Goal: Task Accomplishment & Management: Manage account settings

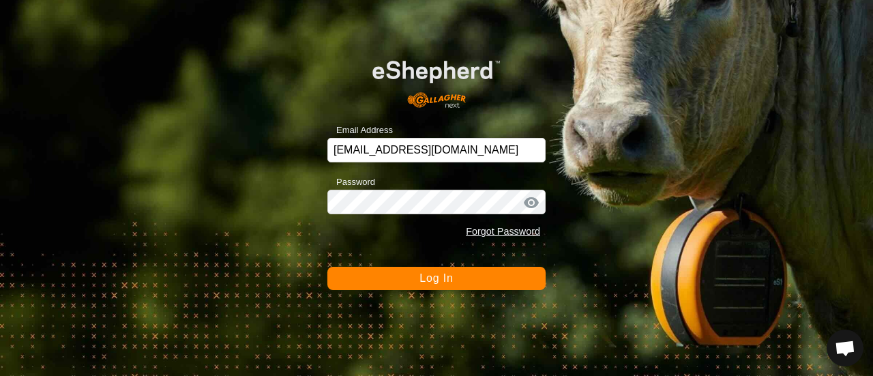
click at [427, 276] on span "Log In" at bounding box center [435, 278] width 33 height 12
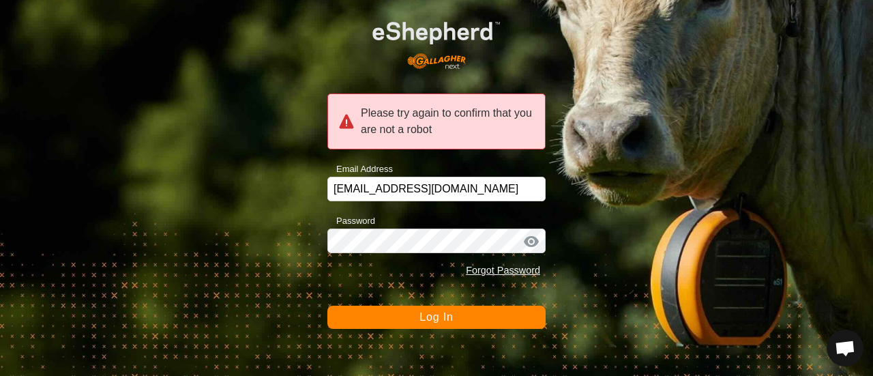
click at [427, 316] on span "Log In" at bounding box center [435, 317] width 33 height 12
click at [532, 241] on div at bounding box center [531, 242] width 20 height 14
click at [428, 314] on span "Log In" at bounding box center [435, 317] width 33 height 12
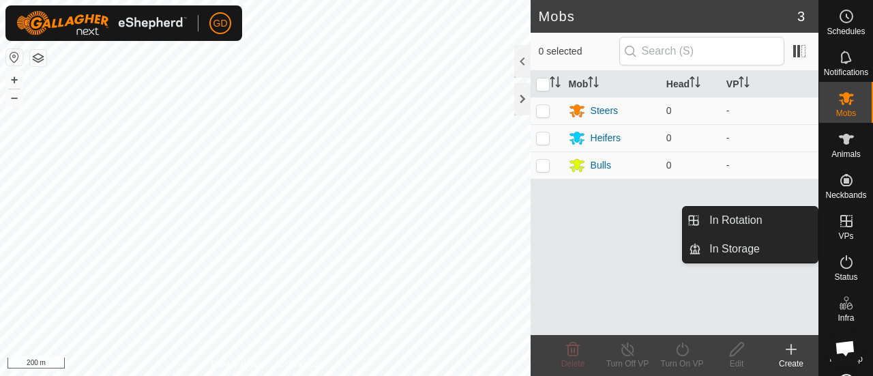
click at [840, 222] on icon at bounding box center [846, 221] width 12 height 12
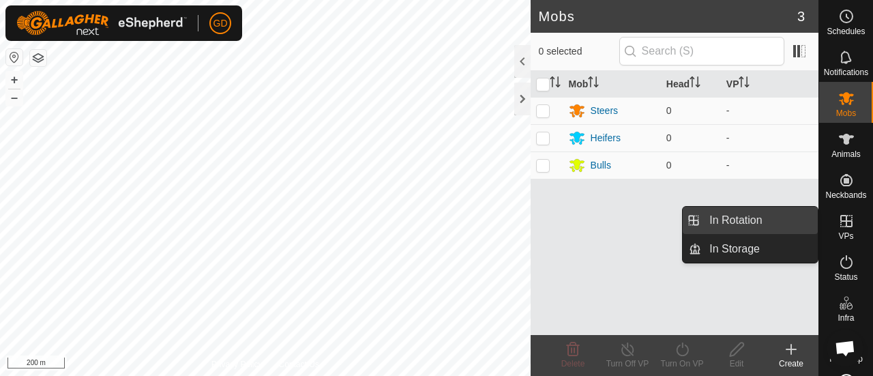
click at [735, 218] on link "In Rotation" at bounding box center [759, 220] width 117 height 27
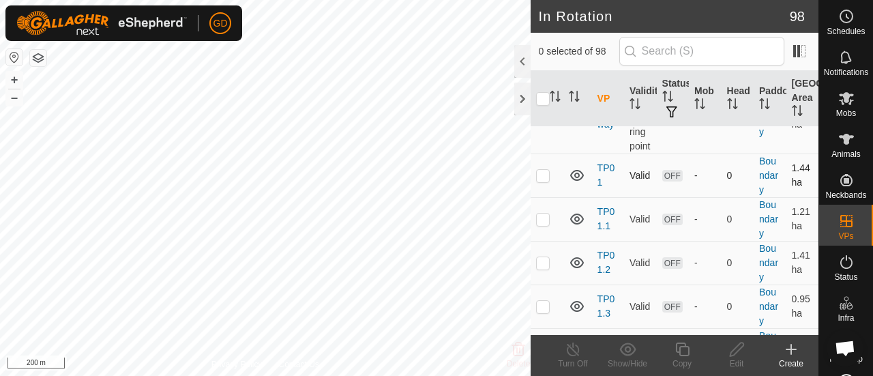
scroll to position [4196, 0]
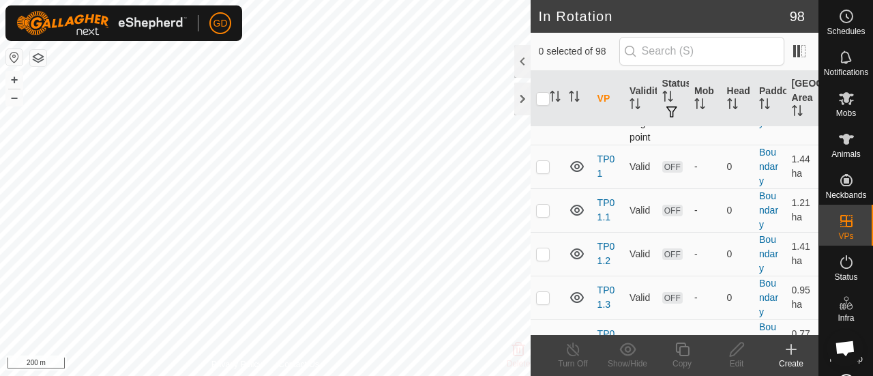
click at [575, 114] on icon at bounding box center [577, 108] width 14 height 11
click at [542, 114] on p-checkbox at bounding box center [543, 108] width 14 height 11
click at [543, 114] on p-checkbox at bounding box center [543, 108] width 14 height 11
click at [545, 114] on p-checkbox at bounding box center [543, 108] width 14 height 11
checkbox input "true"
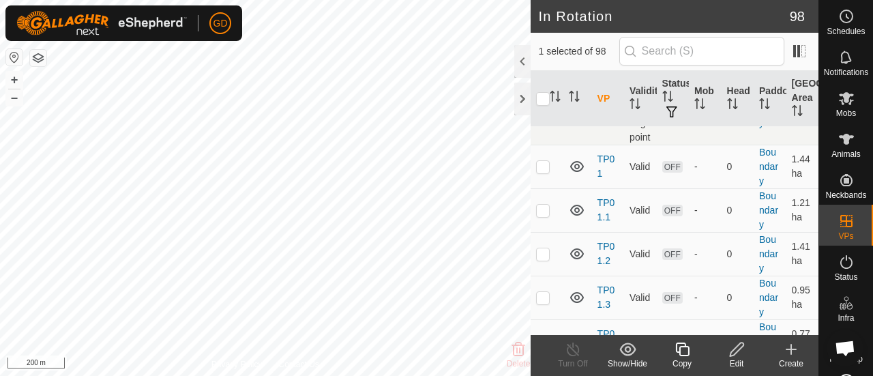
click at [739, 349] on icon at bounding box center [736, 349] width 17 height 16
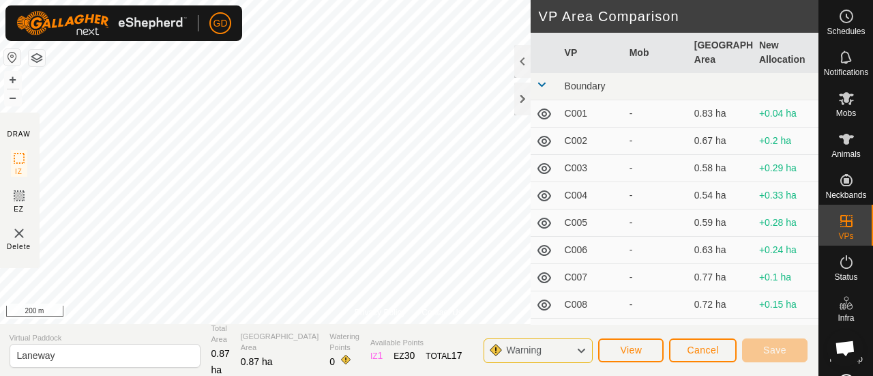
click at [580, 348] on icon at bounding box center [581, 351] width 11 height 18
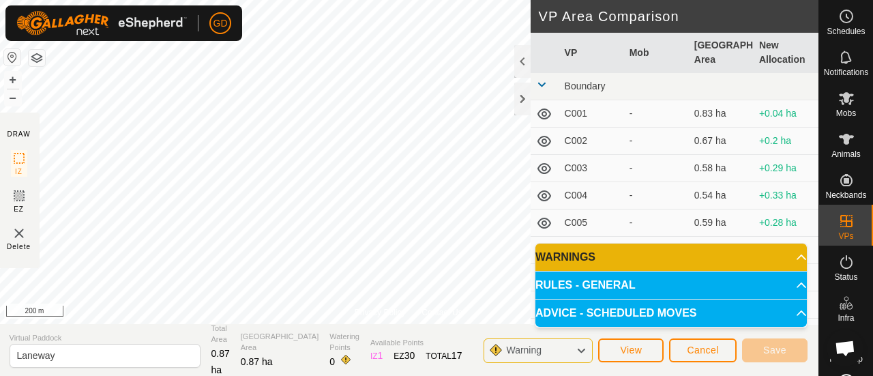
click at [580, 348] on icon at bounding box center [581, 351] width 11 height 18
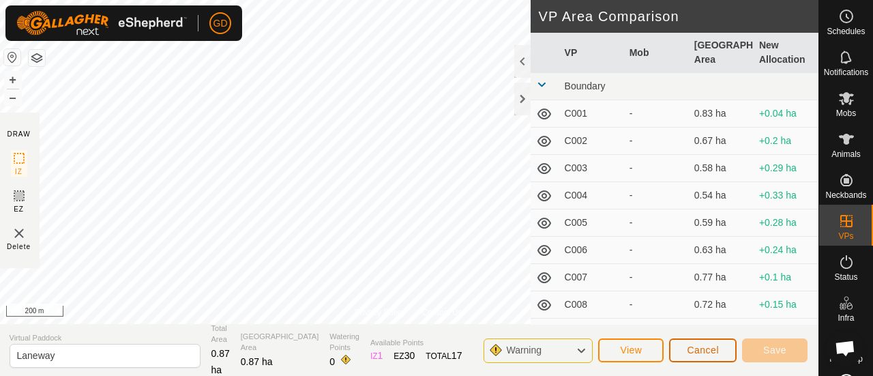
click at [703, 349] on span "Cancel" at bounding box center [703, 349] width 32 height 11
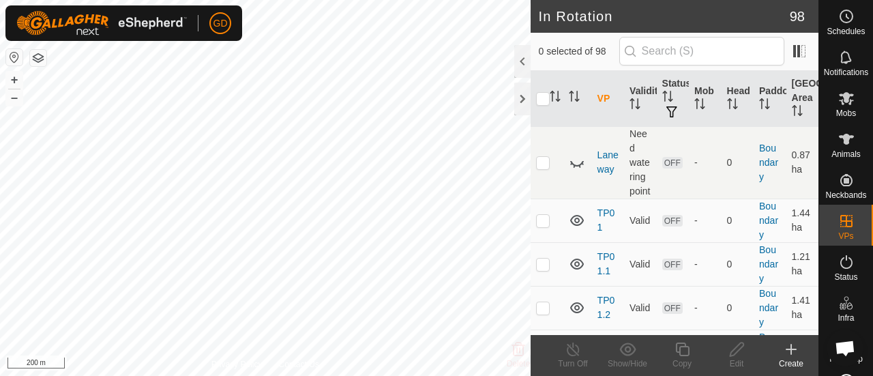
scroll to position [4133, 0]
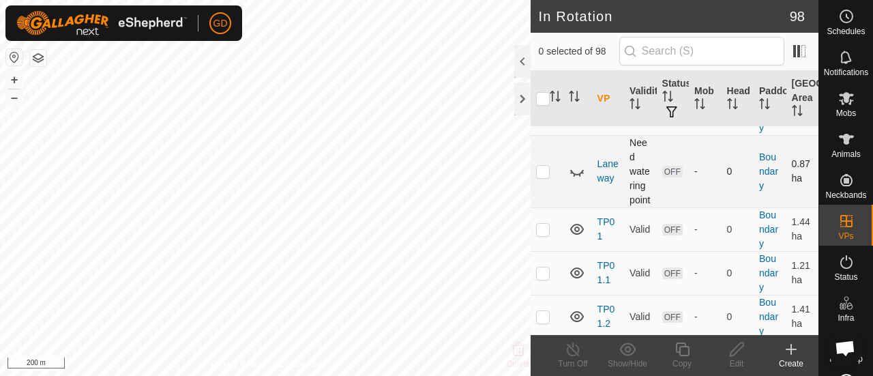
click at [543, 177] on p-checkbox at bounding box center [543, 171] width 14 height 11
click at [574, 179] on icon at bounding box center [577, 171] width 16 height 16
click at [536, 177] on p-checkbox at bounding box center [543, 171] width 14 height 11
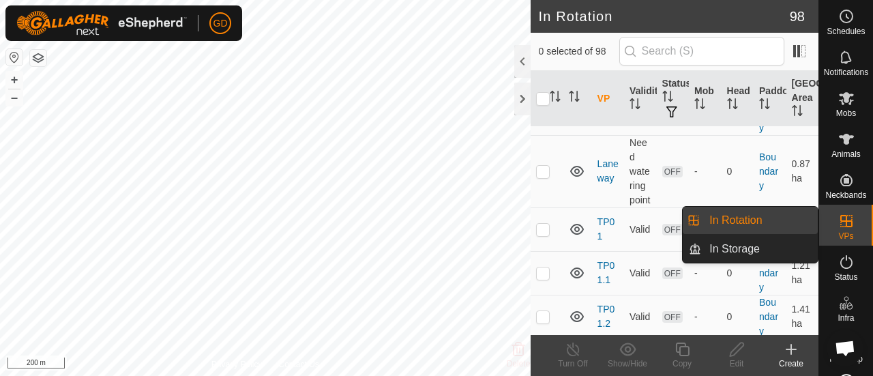
click at [842, 223] on icon at bounding box center [846, 221] width 16 height 16
click at [742, 217] on link "In Rotation" at bounding box center [759, 220] width 117 height 27
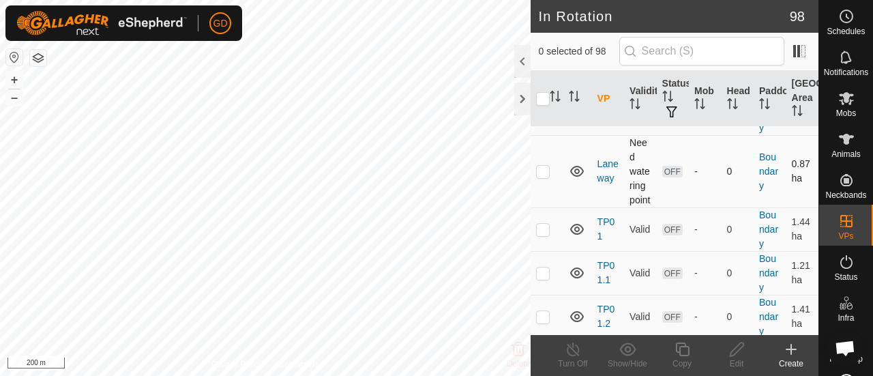
click at [542, 177] on p-checkbox at bounding box center [543, 171] width 14 height 11
click at [630, 349] on icon at bounding box center [627, 348] width 16 height 13
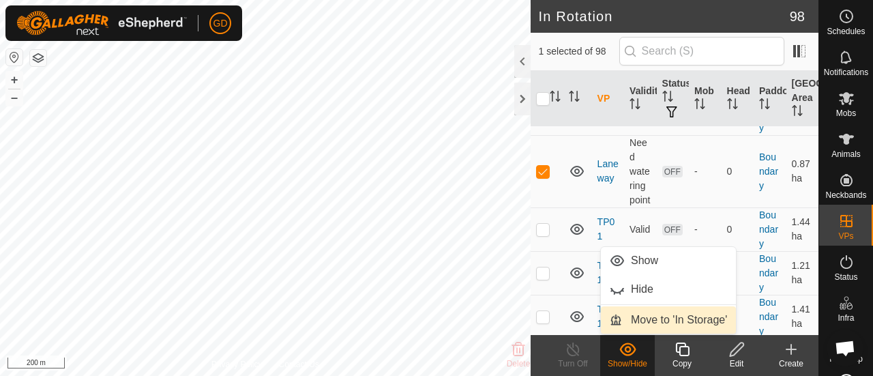
click at [670, 320] on link "Move to 'In Storage'" at bounding box center [668, 319] width 135 height 27
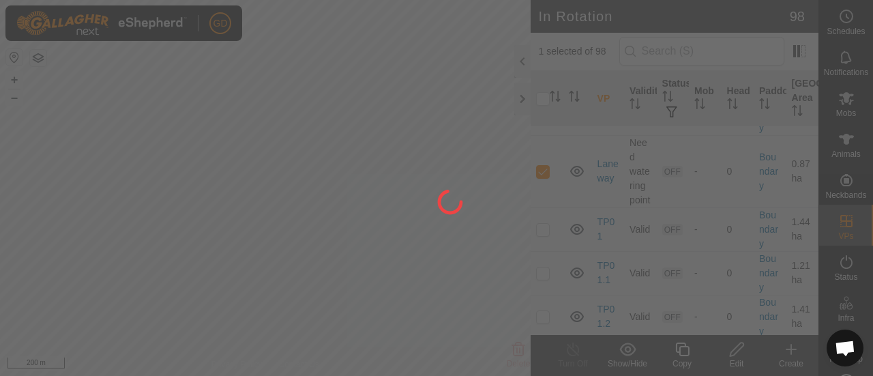
checkbox input "false"
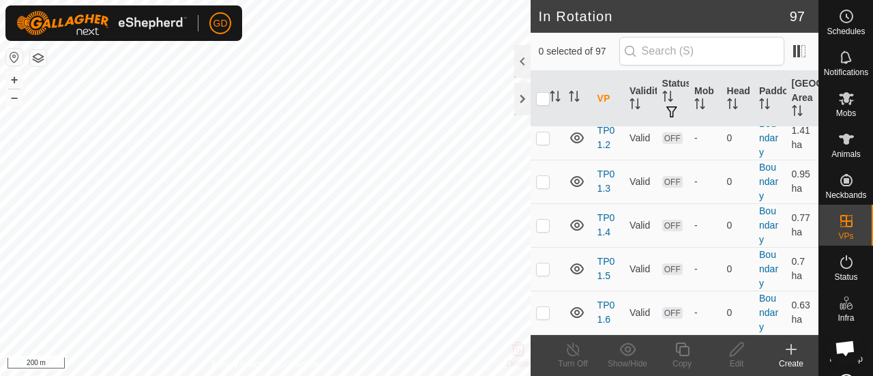
scroll to position [4359, 0]
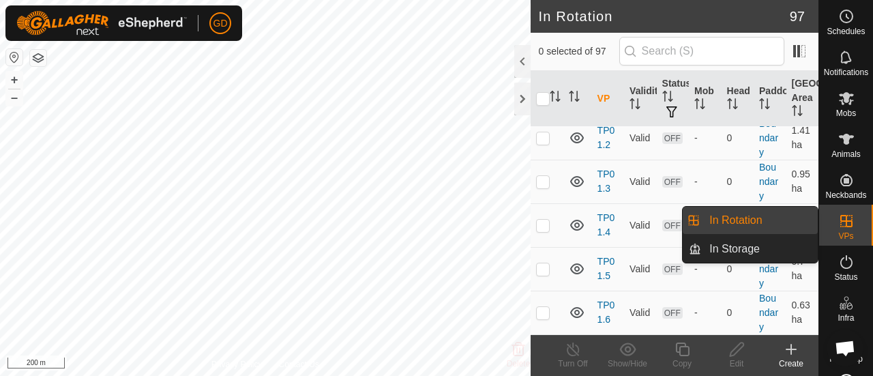
click at [718, 250] on span "In Storage" at bounding box center [734, 249] width 50 height 16
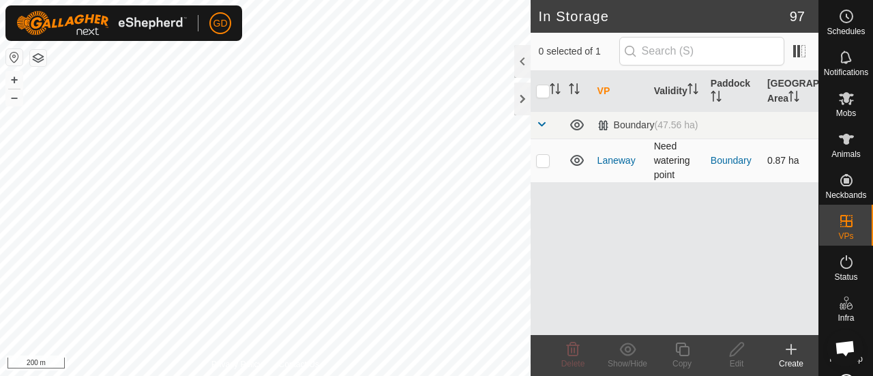
click at [542, 160] on p-checkbox at bounding box center [543, 160] width 14 height 11
checkbox input "true"
click at [627, 349] on icon at bounding box center [627, 349] width 17 height 16
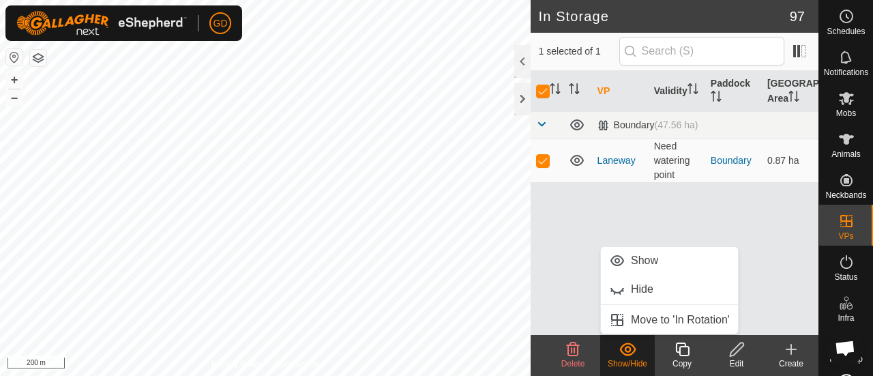
click at [596, 198] on div "VP Validity Paddock Grazing Area Boundary (47.56 ha) Laneway Need watering poin…" at bounding box center [675, 203] width 288 height 264
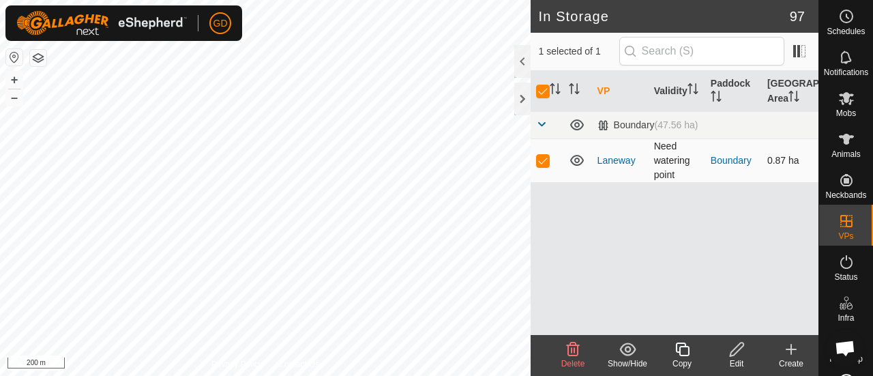
click at [548, 156] on p-checkbox at bounding box center [543, 160] width 14 height 11
checkbox input "false"
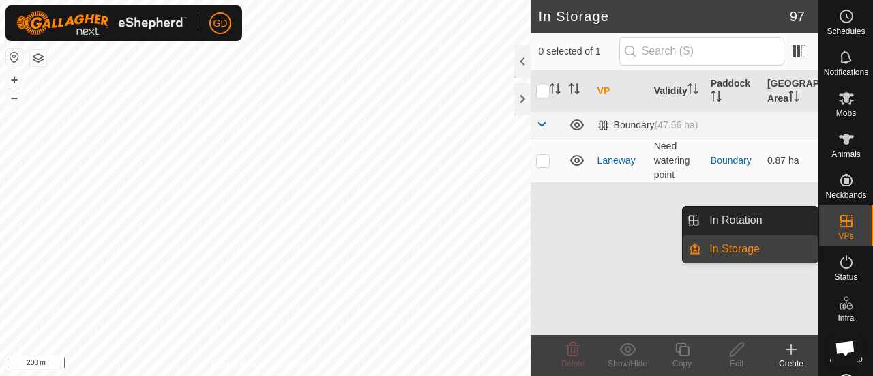
click at [849, 221] on es-virtualpaddocks-svg-icon at bounding box center [846, 221] width 25 height 22
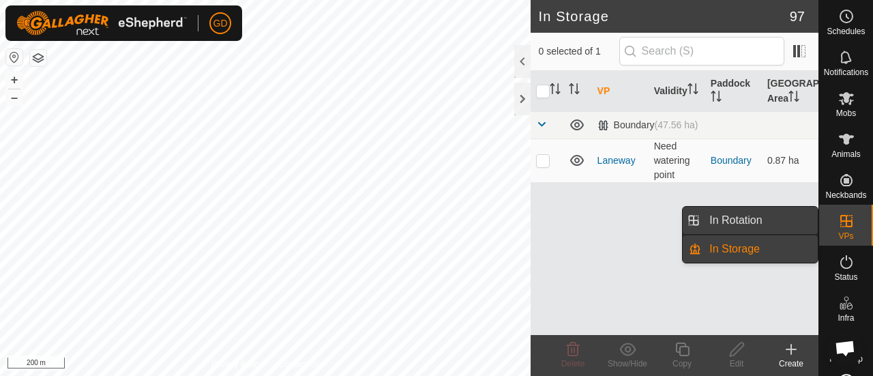
click at [742, 212] on link "In Rotation" at bounding box center [759, 220] width 117 height 27
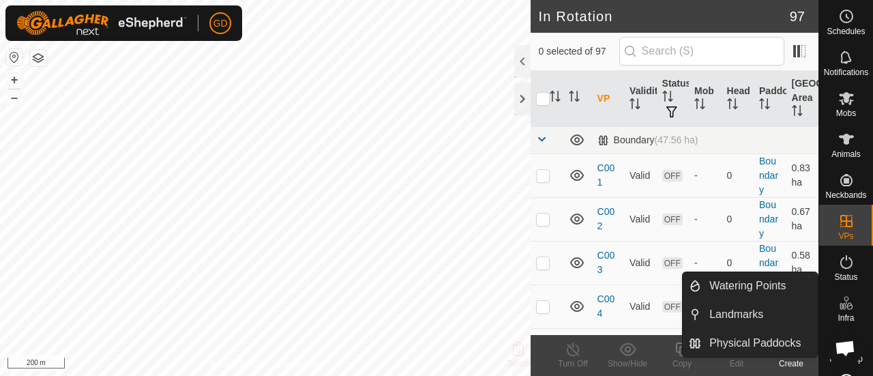
click at [839, 304] on icon at bounding box center [842, 306] width 7 height 7
click at [749, 284] on link "Watering Points" at bounding box center [759, 285] width 117 height 27
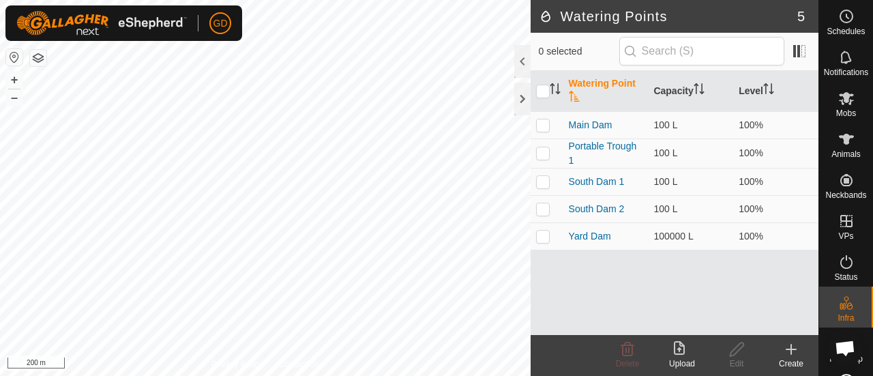
click at [790, 347] on icon at bounding box center [791, 349] width 16 height 16
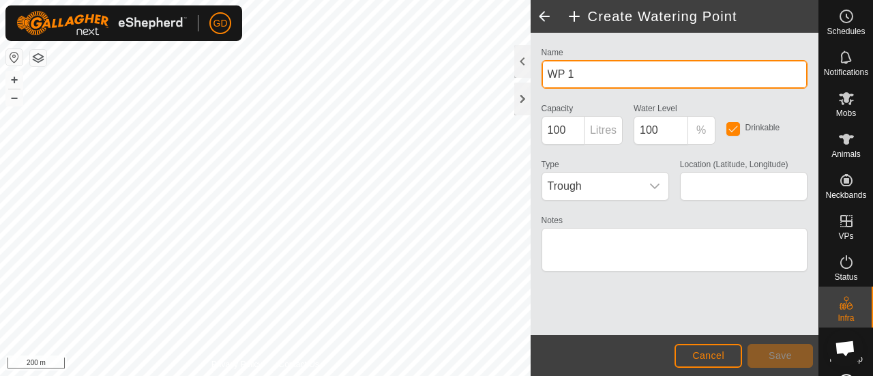
drag, startPoint x: 578, startPoint y: 76, endPoint x: 547, endPoint y: 78, distance: 30.8
click at [547, 78] on input "WP 1" at bounding box center [675, 74] width 266 height 29
type input "Irrigation Trench"
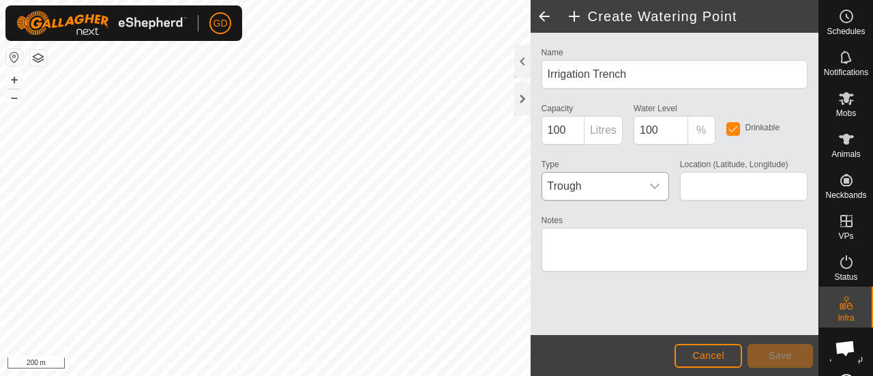
click at [655, 183] on icon "dropdown trigger" at bounding box center [654, 186] width 11 height 11
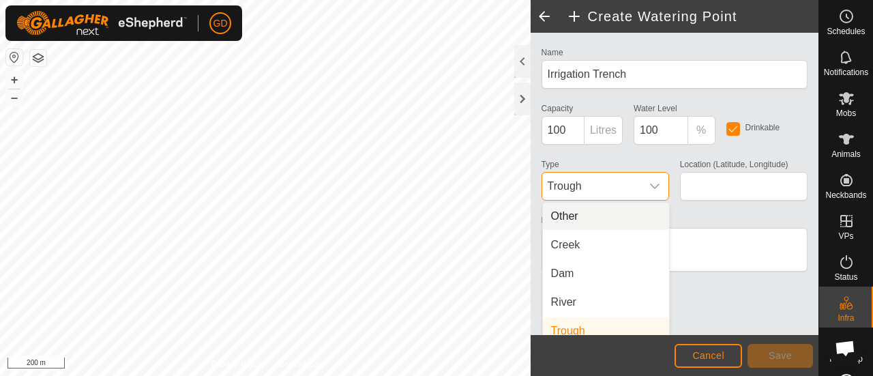
click at [576, 215] on li "Other" at bounding box center [606, 216] width 126 height 27
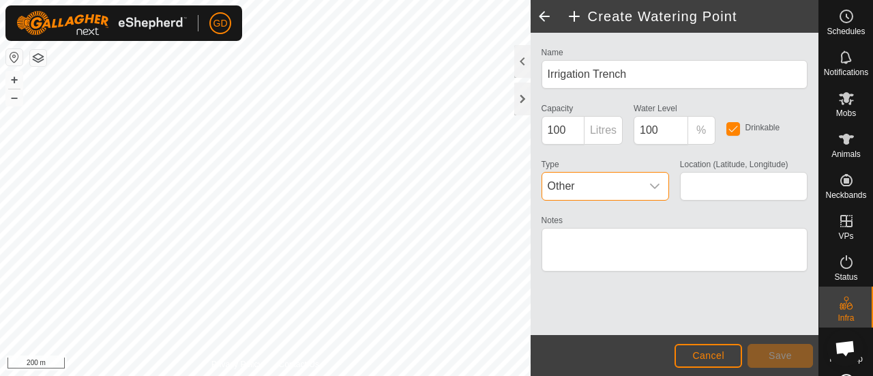
scroll to position [5, 0]
type input "-27.435676, 152.494624"
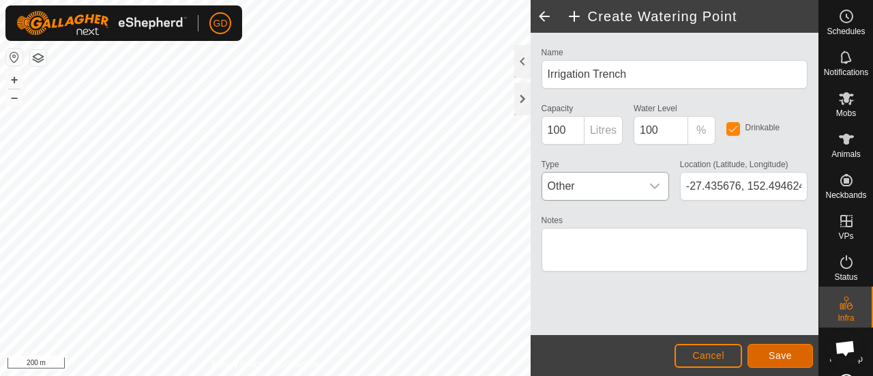
click at [772, 354] on span "Save" at bounding box center [780, 355] width 23 height 11
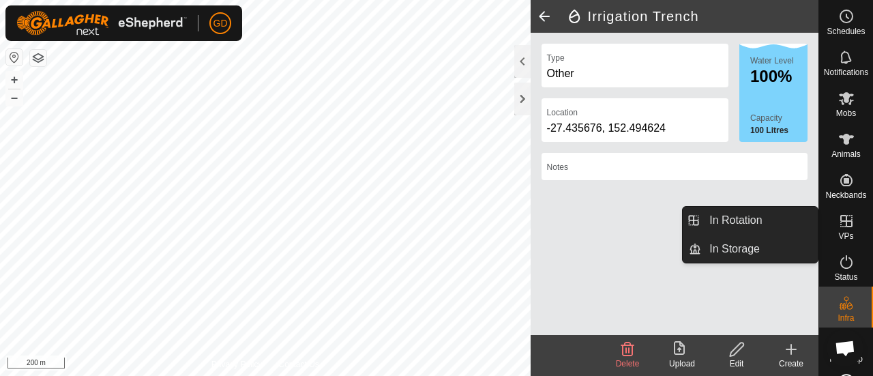
click at [840, 221] on icon at bounding box center [846, 221] width 12 height 12
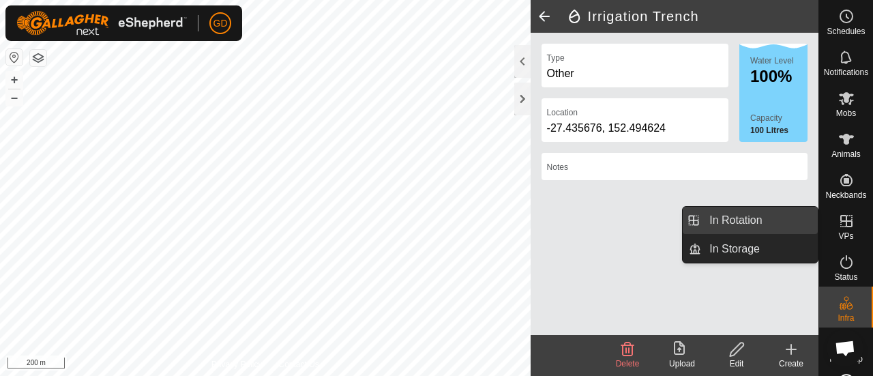
click at [740, 219] on link "In Rotation" at bounding box center [759, 220] width 117 height 27
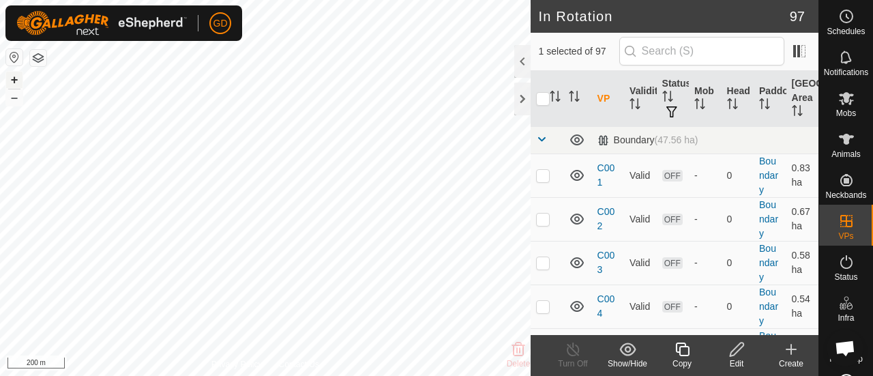
click at [13, 78] on button "+" at bounding box center [14, 80] width 16 height 16
checkbox input "false"
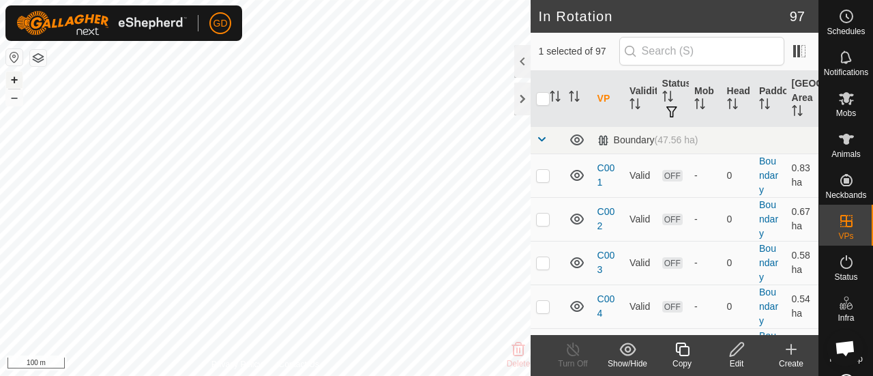
checkbox input "false"
checkbox input "true"
checkbox input "false"
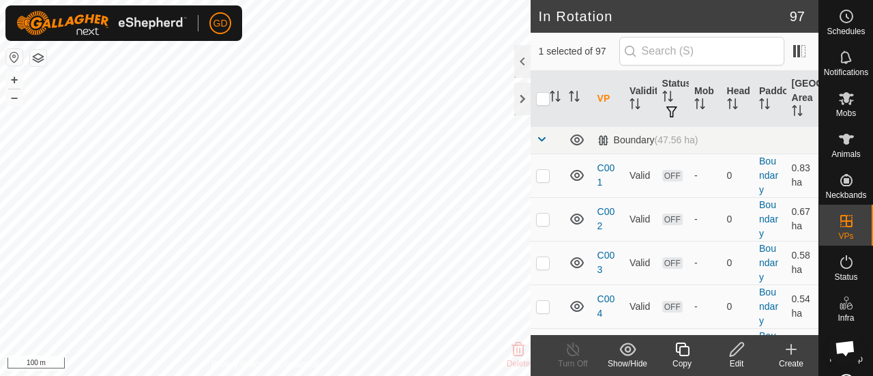
click at [735, 351] on icon at bounding box center [736, 349] width 17 height 16
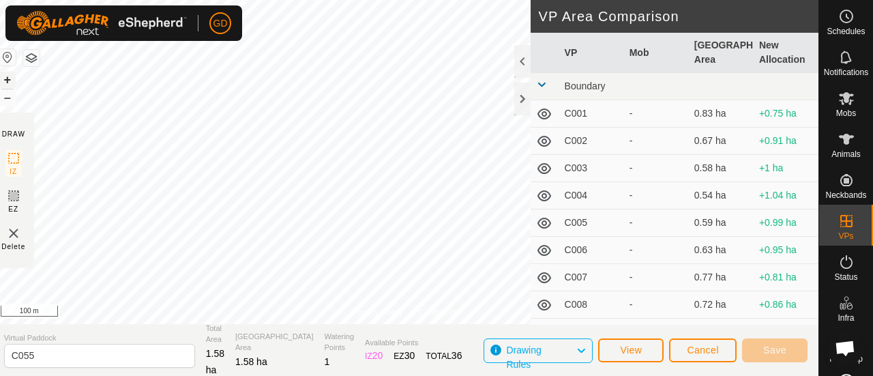
click at [16, 77] on button "+" at bounding box center [7, 80] width 16 height 16
click at [20, 196] on icon at bounding box center [13, 196] width 16 height 16
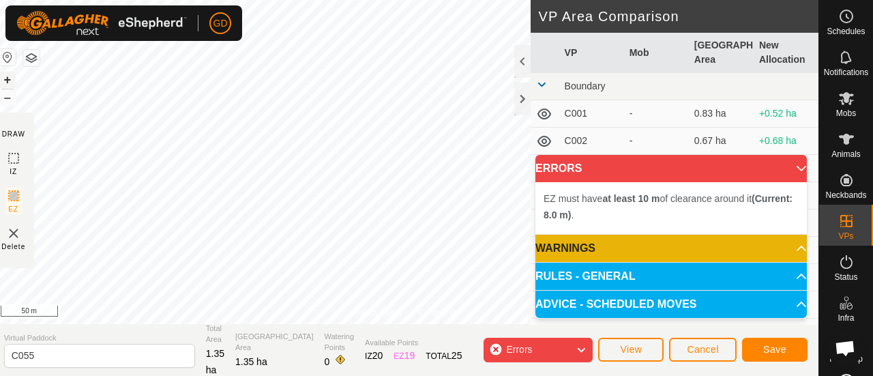
click at [16, 76] on button "+" at bounding box center [7, 80] width 16 height 16
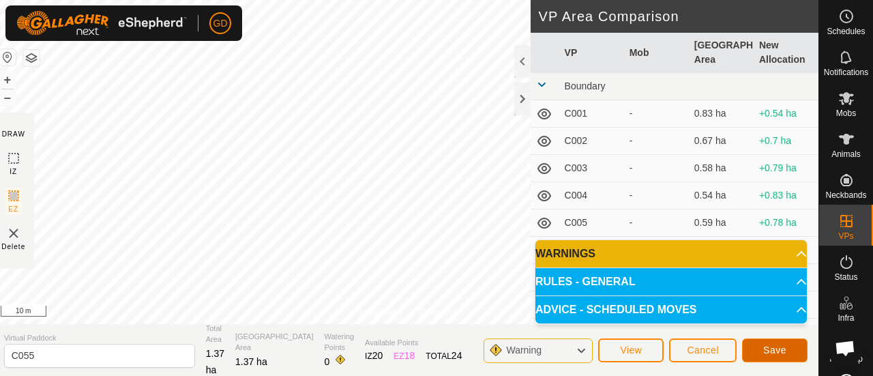
click at [765, 346] on span "Save" at bounding box center [774, 349] width 23 height 11
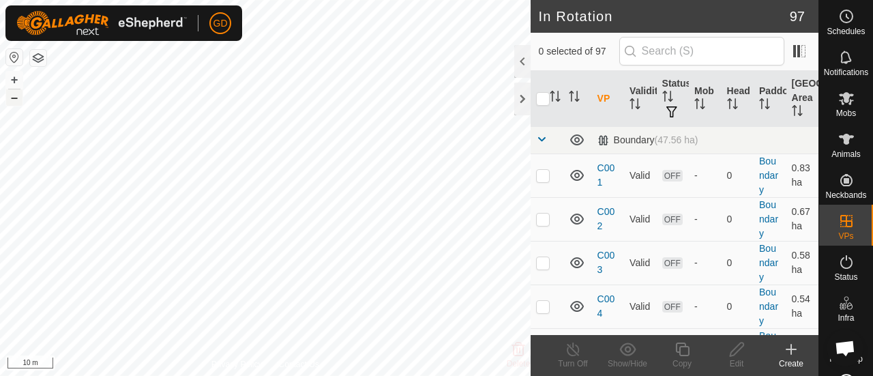
click at [12, 95] on button "–" at bounding box center [14, 97] width 16 height 16
checkbox input "false"
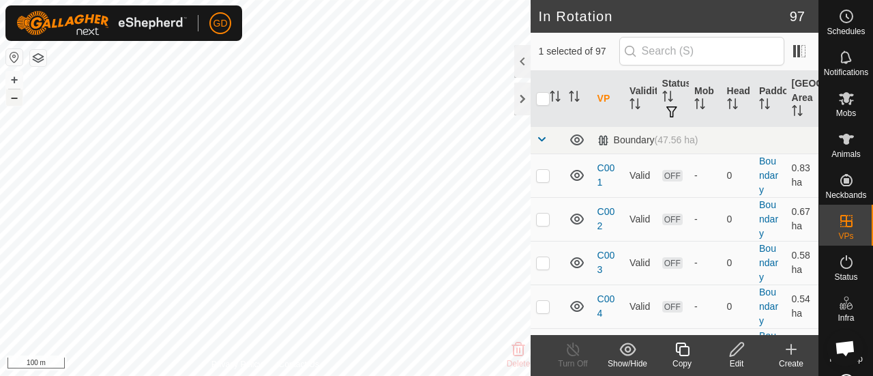
checkbox input "true"
checkbox input "false"
click at [731, 353] on icon at bounding box center [737, 349] width 14 height 14
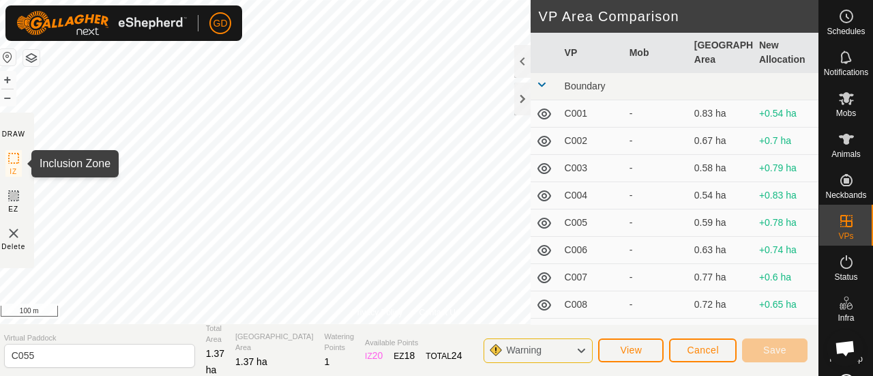
click at [20, 156] on icon at bounding box center [13, 158] width 16 height 16
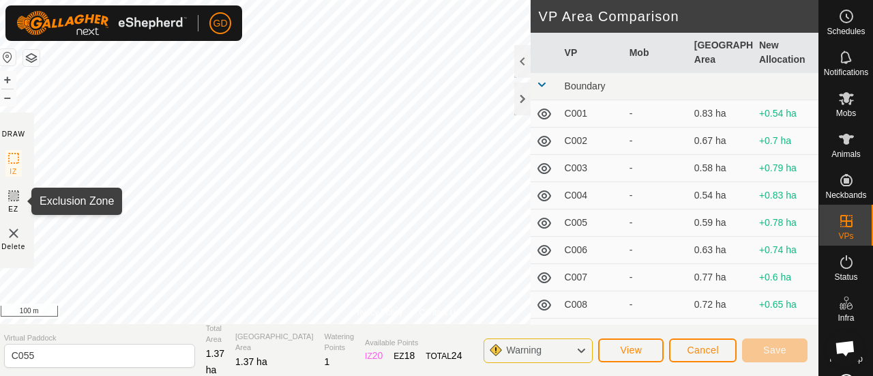
click at [18, 197] on icon at bounding box center [14, 196] width 8 height 8
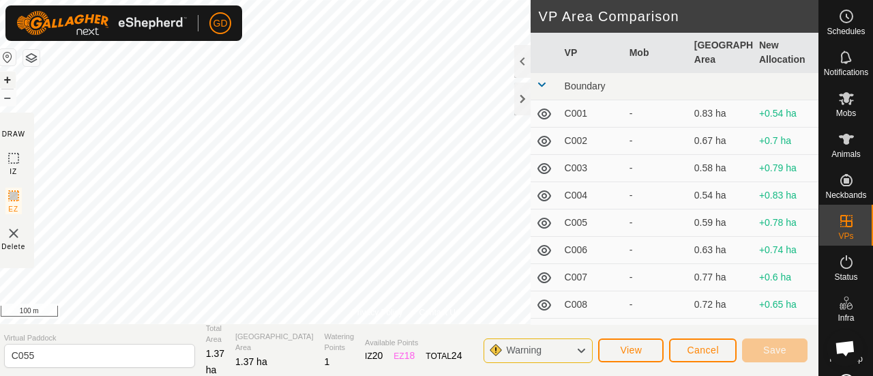
click at [14, 80] on button "+" at bounding box center [7, 80] width 16 height 16
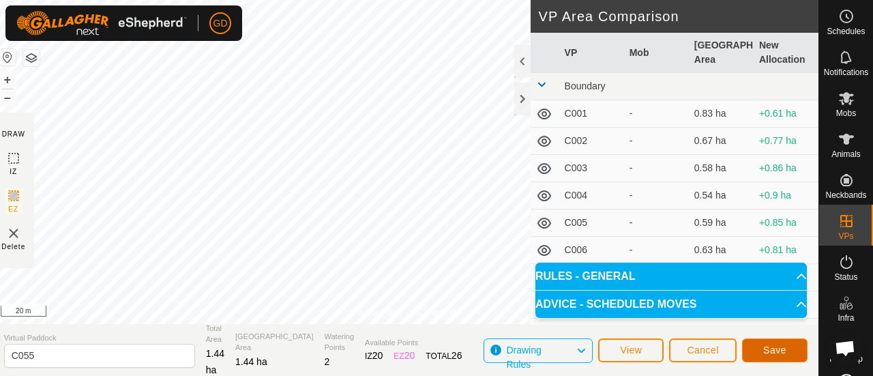
click at [779, 349] on span "Save" at bounding box center [774, 349] width 23 height 11
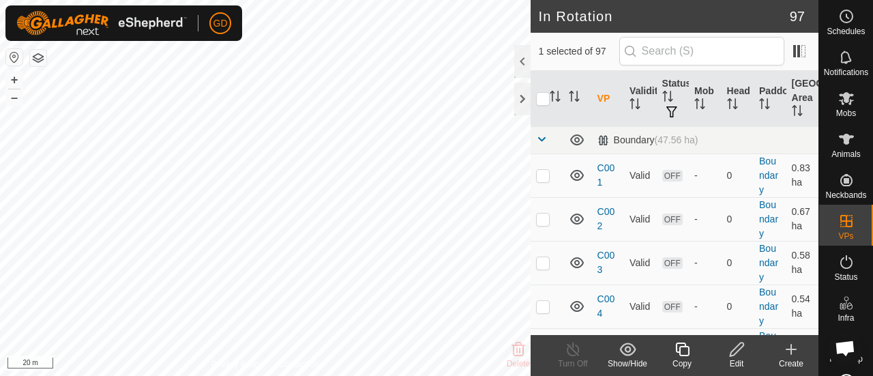
click at [676, 349] on icon at bounding box center [682, 349] width 14 height 14
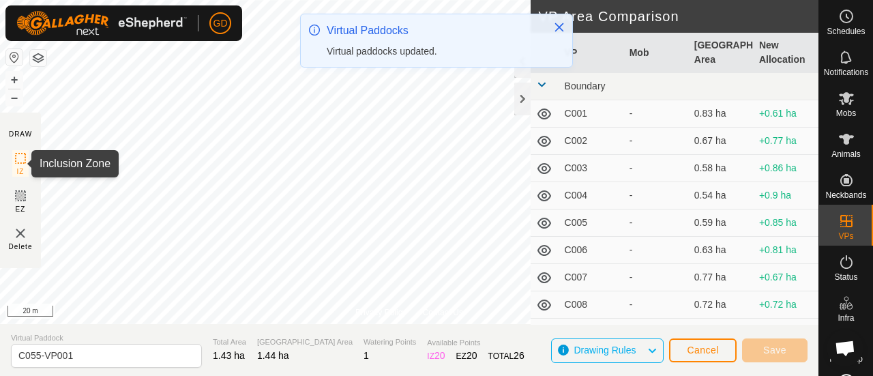
click at [19, 158] on icon at bounding box center [20, 158] width 16 height 16
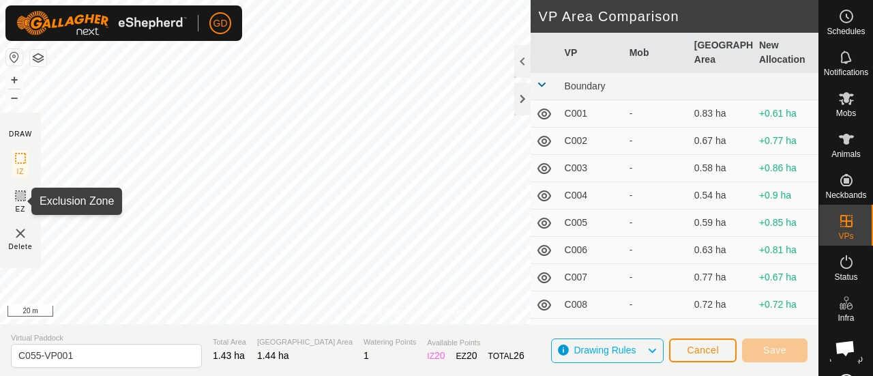
click at [21, 198] on icon at bounding box center [20, 196] width 16 height 16
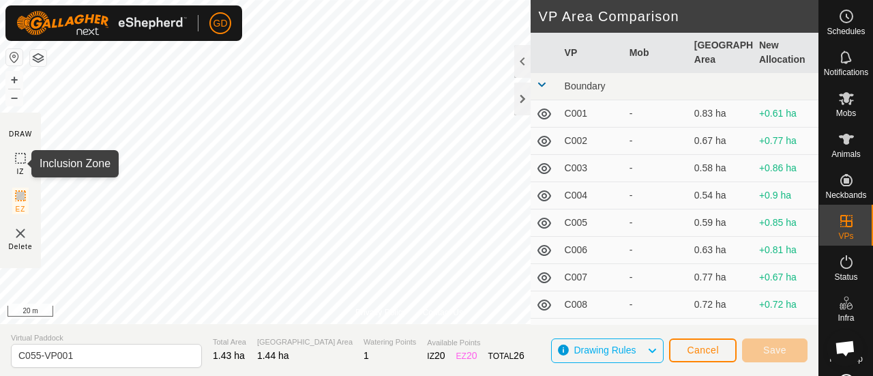
click at [20, 160] on icon at bounding box center [20, 158] width 16 height 16
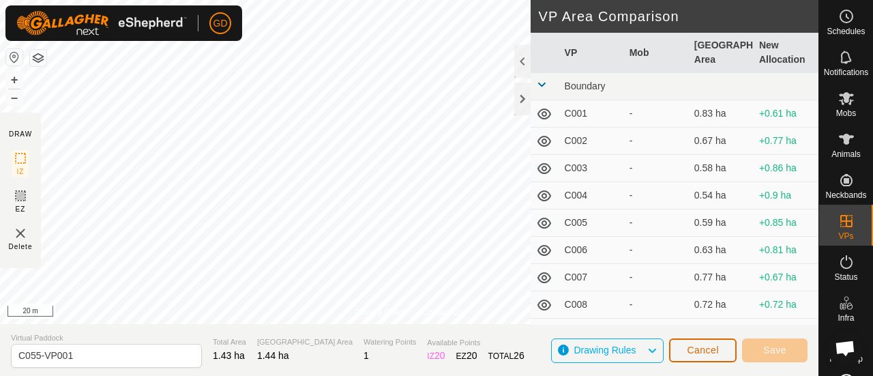
click at [703, 344] on span "Cancel" at bounding box center [703, 349] width 32 height 11
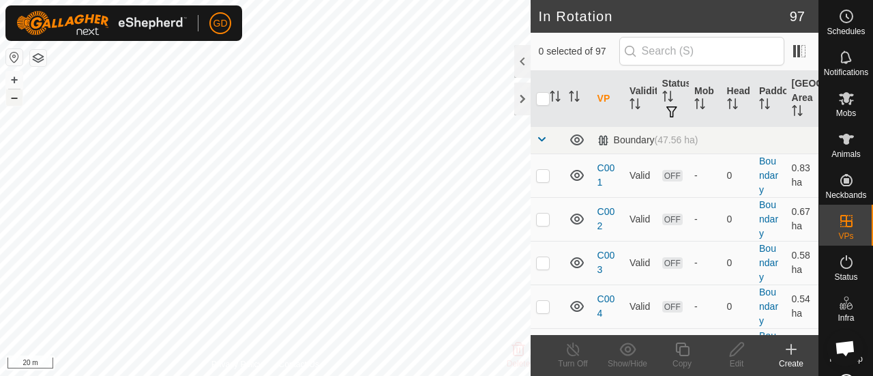
click at [22, 96] on button "–" at bounding box center [14, 97] width 16 height 16
click at [19, 97] on button "–" at bounding box center [14, 97] width 16 height 16
checkbox input "true"
checkbox input "false"
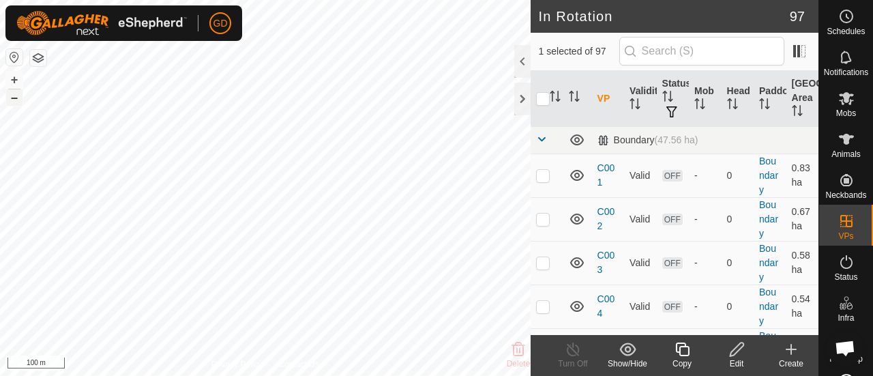
click at [13, 99] on button "–" at bounding box center [14, 97] width 16 height 16
click at [16, 76] on button "+" at bounding box center [14, 80] width 16 height 16
checkbox input "true"
checkbox input "false"
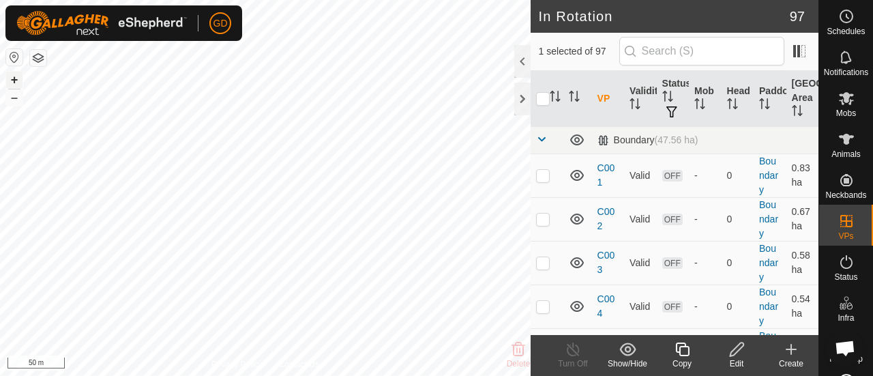
checkbox input "true"
checkbox input "false"
checkbox input "true"
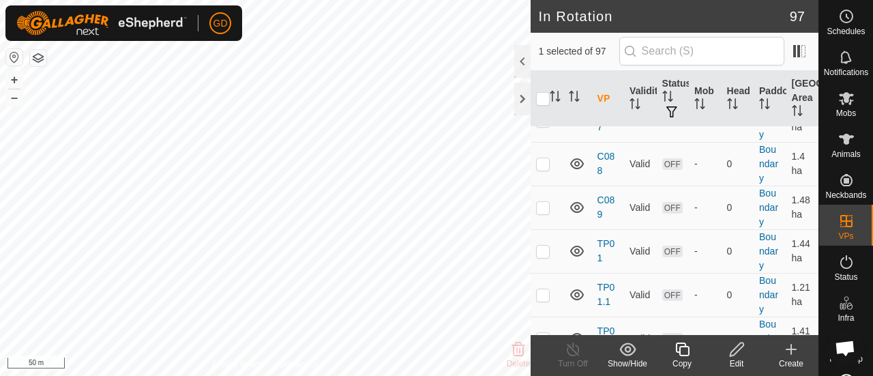
scroll to position [3904, 0]
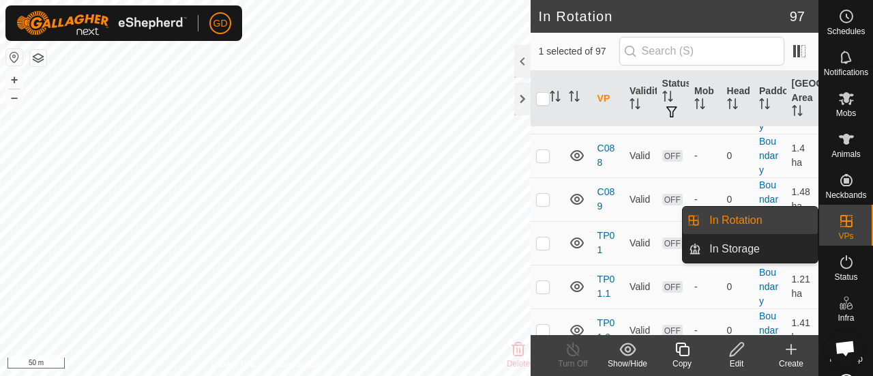
click at [840, 226] on icon at bounding box center [846, 221] width 16 height 16
click at [734, 250] on link "In Storage" at bounding box center [759, 248] width 117 height 27
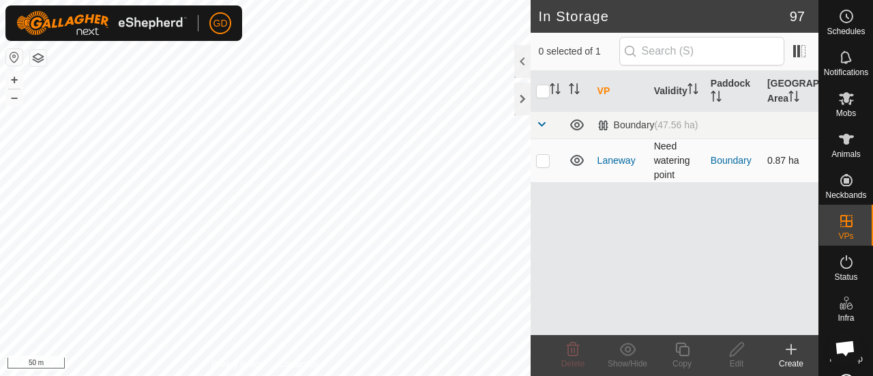
click at [543, 163] on p-checkbox at bounding box center [543, 160] width 14 height 11
checkbox input "true"
click at [543, 163] on p-checkbox at bounding box center [543, 160] width 14 height 11
checkbox input "false"
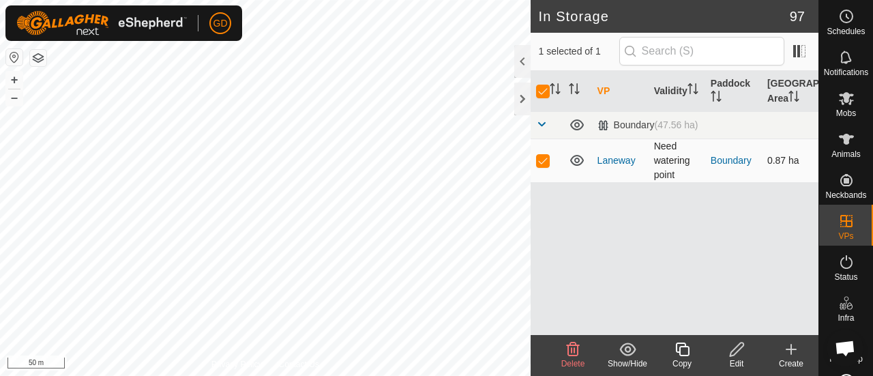
checkbox input "false"
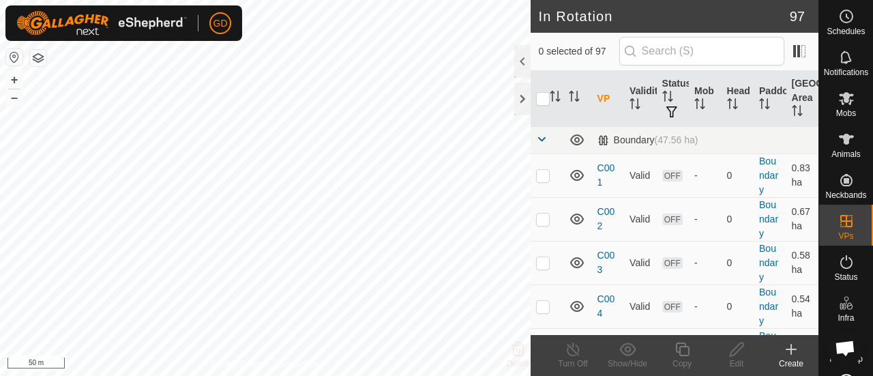
checkbox input "true"
click at [14, 78] on button "+" at bounding box center [14, 80] width 16 height 16
click at [738, 350] on icon at bounding box center [737, 349] width 14 height 14
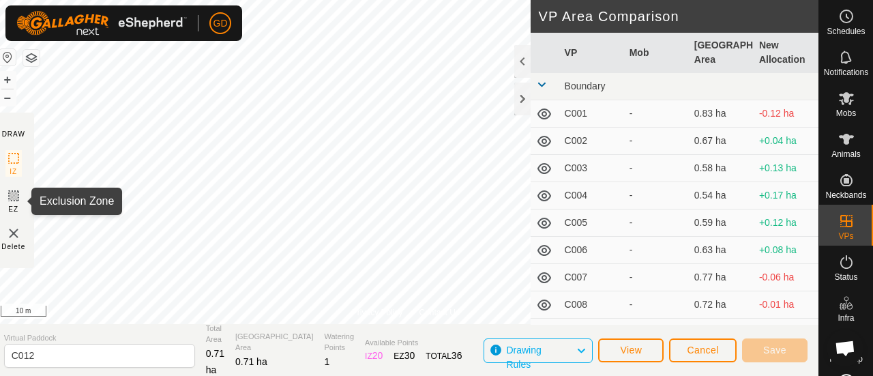
click at [18, 193] on icon at bounding box center [14, 196] width 8 height 8
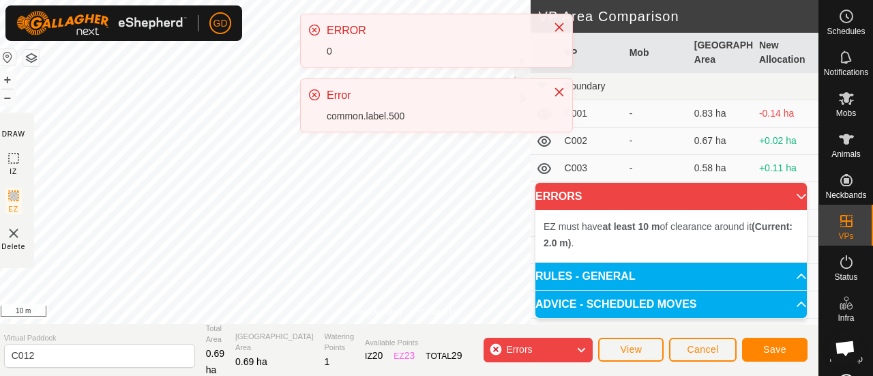
click at [343, 99] on div "GD Schedules Notifications Mobs Animals Neckbands VPs Status Infra Heatmap Help…" at bounding box center [436, 188] width 873 height 376
click at [358, 129] on div "GD Schedules Notifications Mobs Animals Neckbands VPs Status Infra Heatmap Help…" at bounding box center [436, 188] width 873 height 376
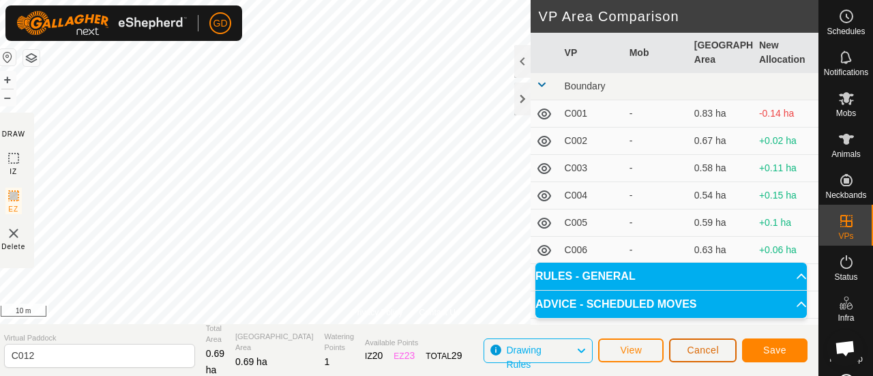
click at [706, 345] on span "Cancel" at bounding box center [703, 349] width 32 height 11
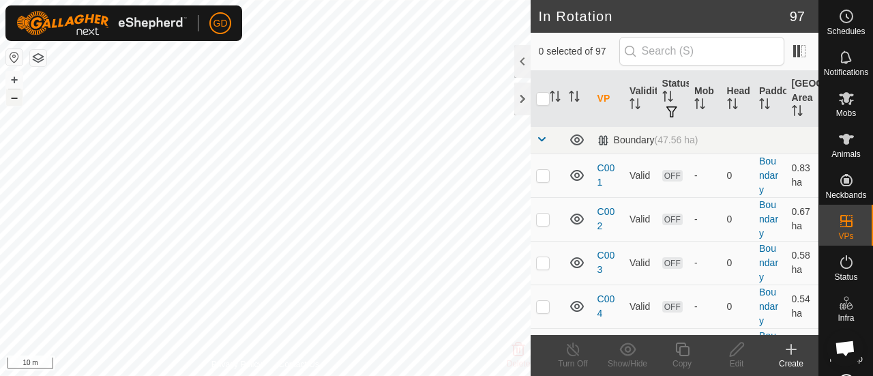
click at [14, 99] on button "–" at bounding box center [14, 97] width 16 height 16
